Goal: Task Accomplishment & Management: Use online tool/utility

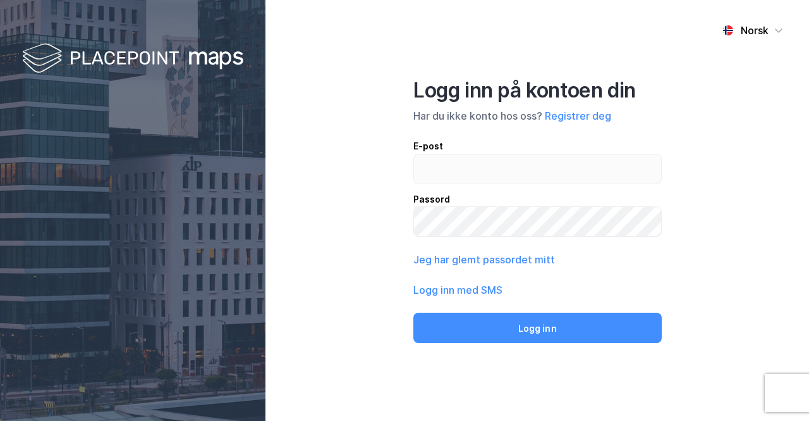
type input "[PERSON_NAME][EMAIL_ADDRESS][DOMAIN_NAME]"
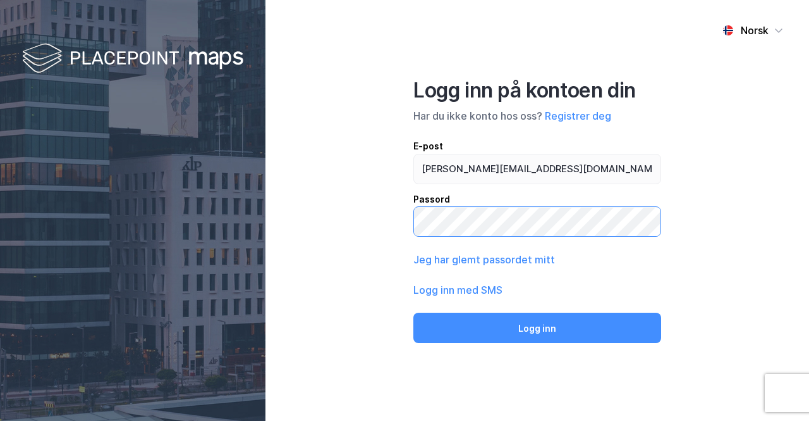
click at [414, 312] on button "Logg inn" at bounding box center [538, 327] width 248 height 30
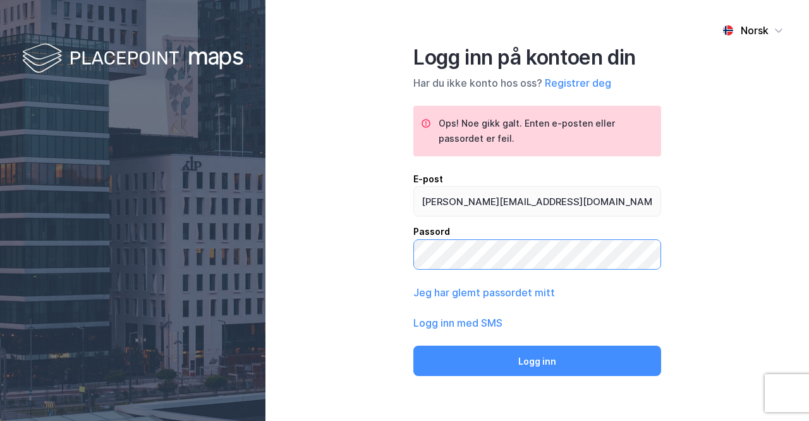
click at [401, 257] on div "Norsk Logg inn på kontoen din Har du ikke konto hos oss? Registrer deg Ops! Noe…" at bounding box center [538, 210] width 544 height 421
click at [414, 345] on button "Logg inn" at bounding box center [538, 360] width 248 height 30
click at [727, 197] on div "Norsk Logg inn på kontoen din Har du ikke konto hos oss? Registrer deg Ops! Noe…" at bounding box center [538, 210] width 544 height 421
click at [723, 202] on div "Norsk Logg inn på kontoen din Har du ikke konto hos oss? Registrer deg Ops! Noe…" at bounding box center [538, 210] width 544 height 421
